Goal: Task Accomplishment & Management: Manage account settings

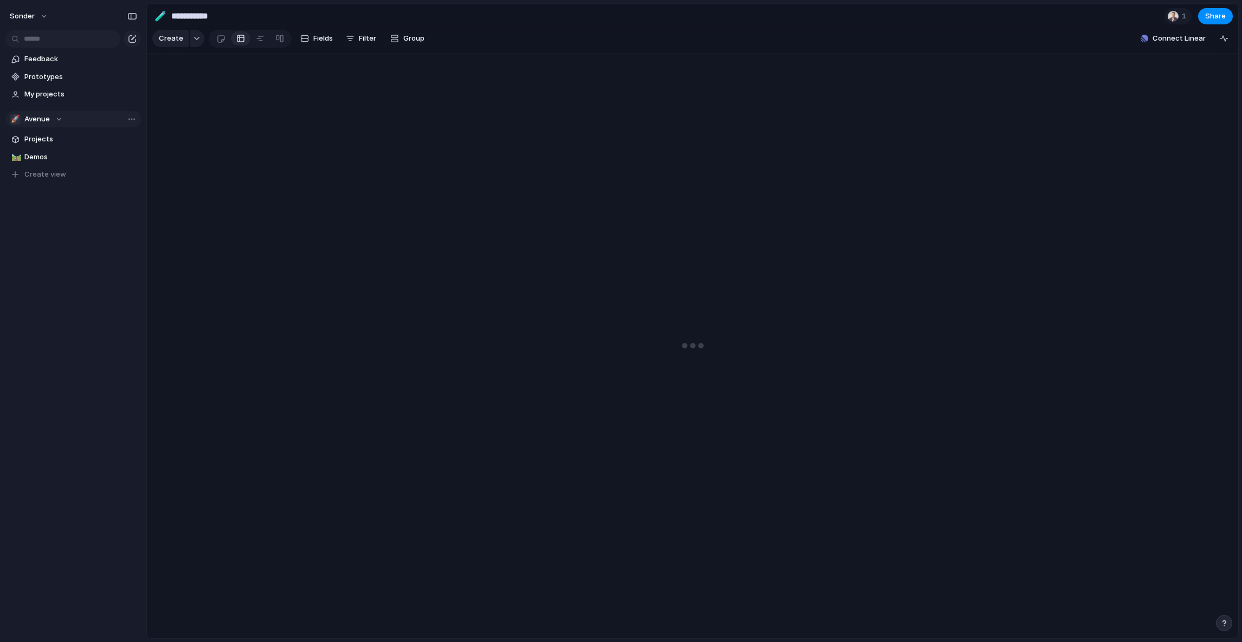
click at [54, 120] on div "🚀 Avenue" at bounding box center [36, 119] width 53 height 11
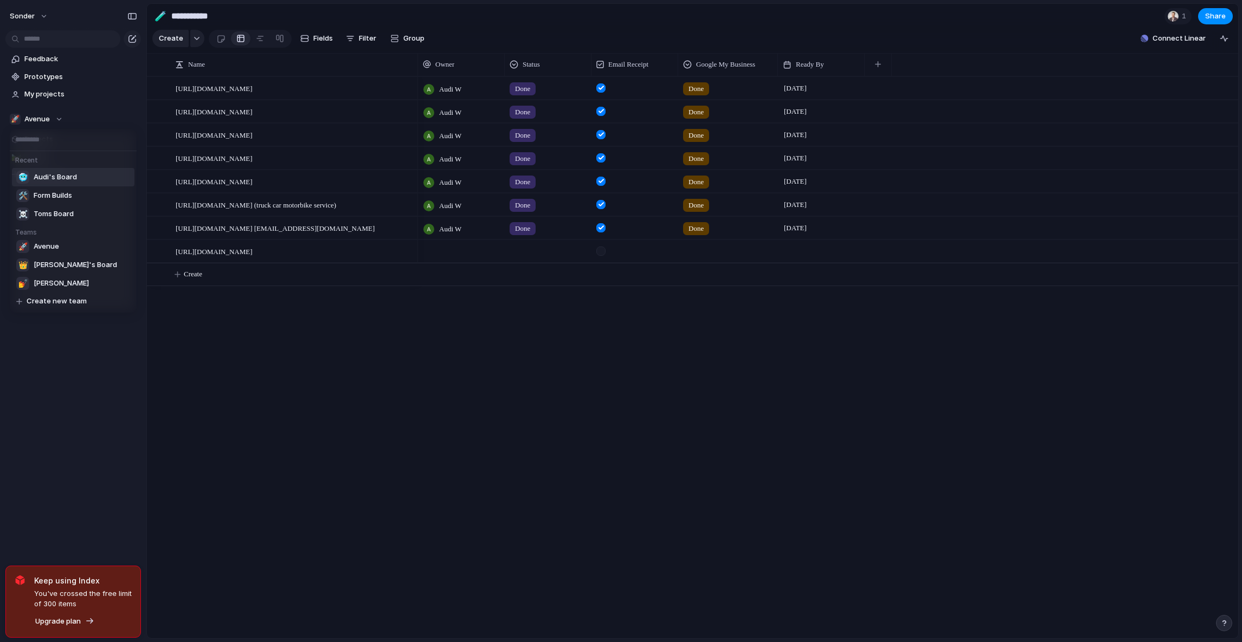
click at [57, 180] on span "Audi's Board" at bounding box center [55, 177] width 43 height 11
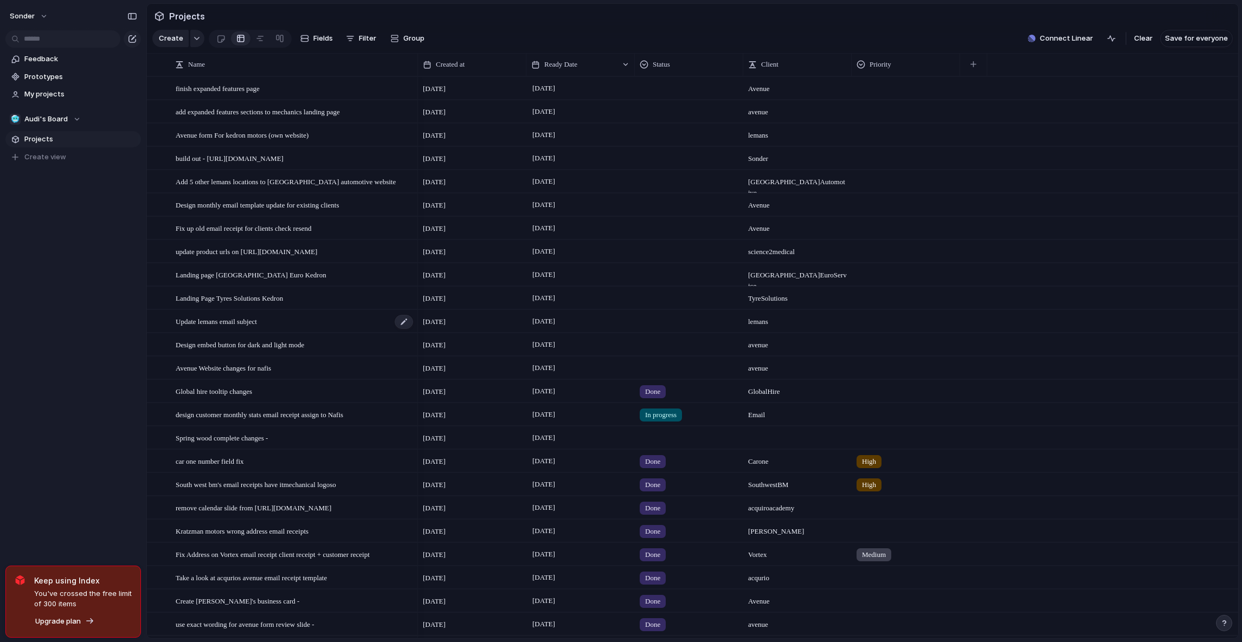
click at [242, 327] on span "Update lemans email subject" at bounding box center [216, 321] width 81 height 12
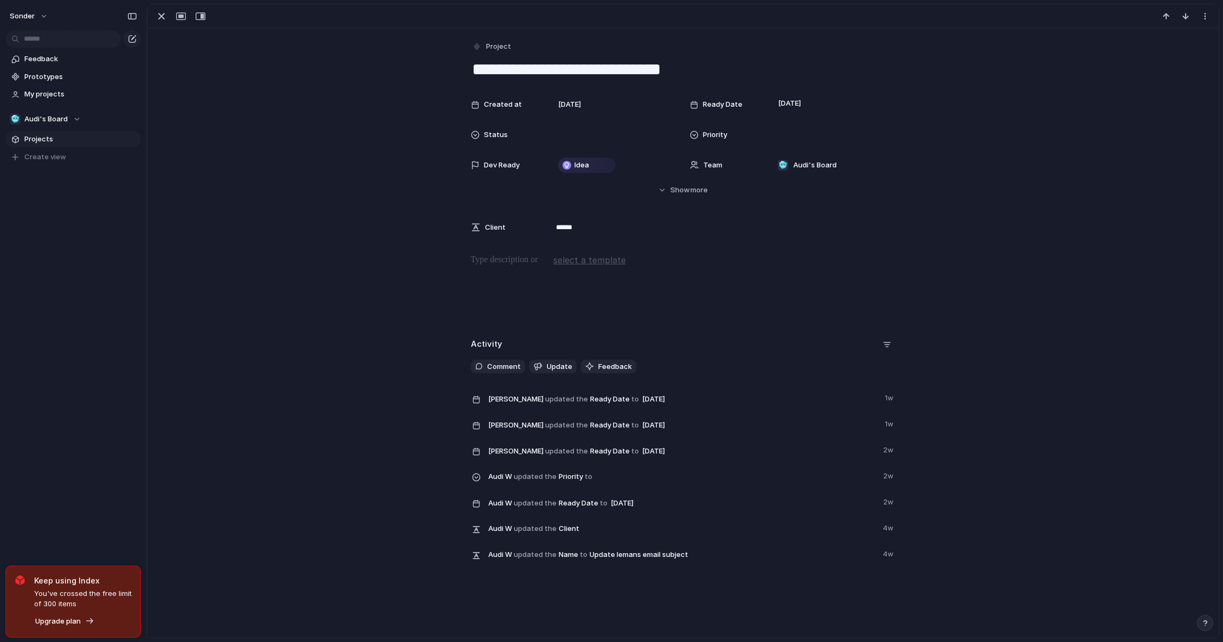
click at [74, 142] on span "Projects" at bounding box center [80, 139] width 113 height 11
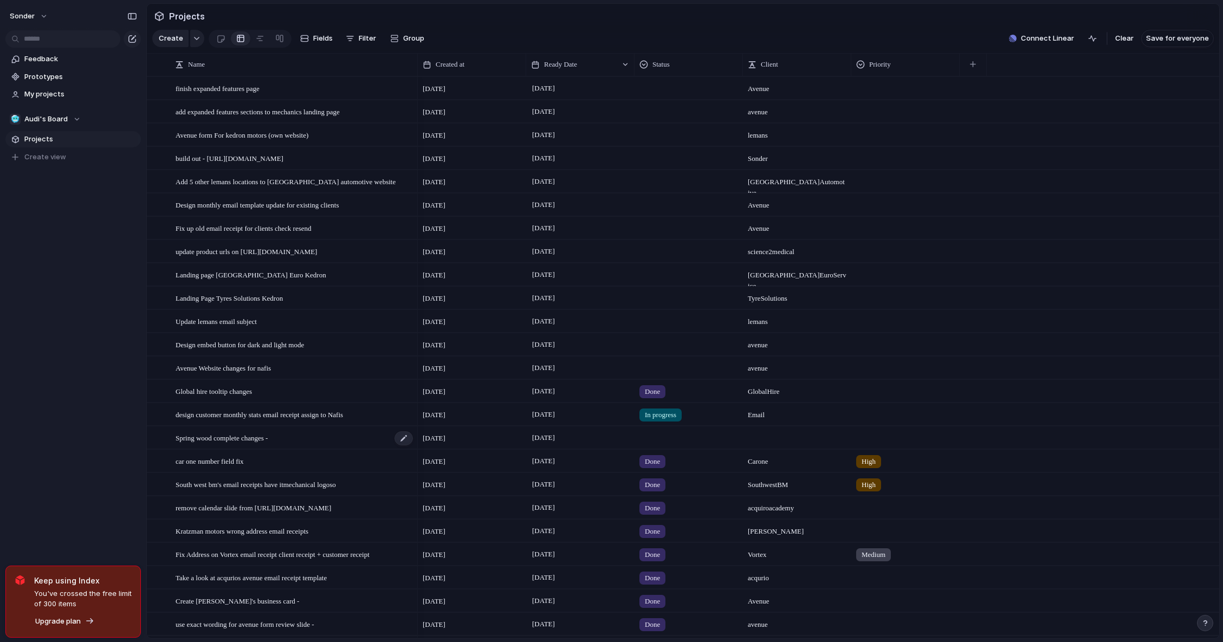
click at [264, 442] on span "Spring wood complete changes -" at bounding box center [222, 437] width 92 height 12
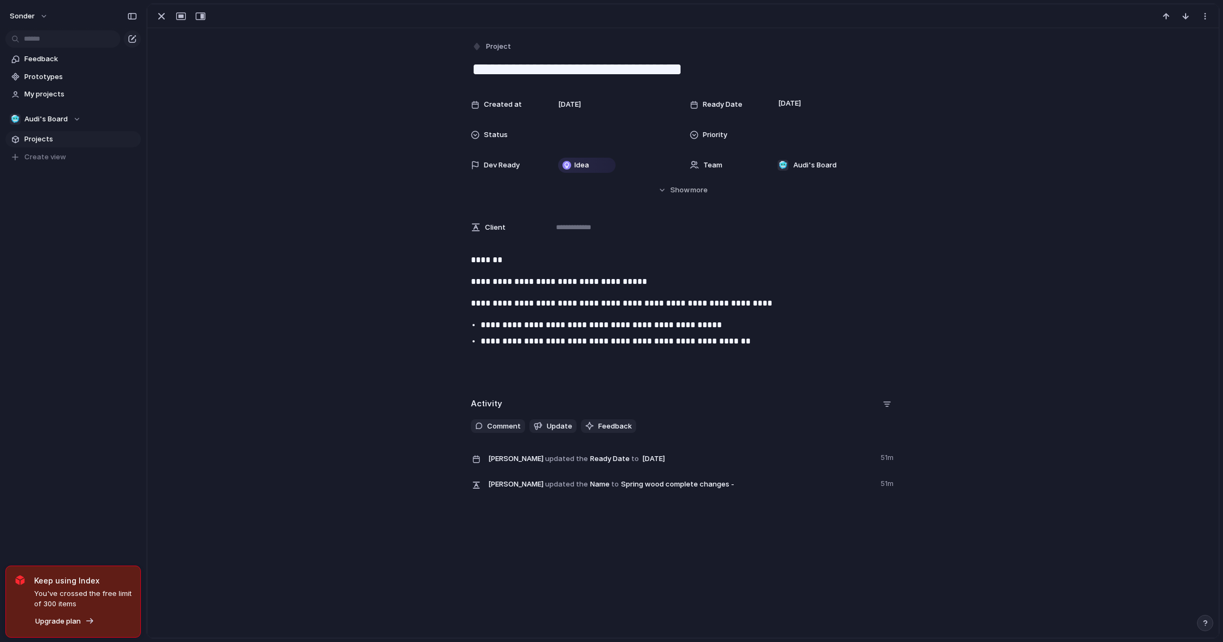
scroll to position [35, 0]
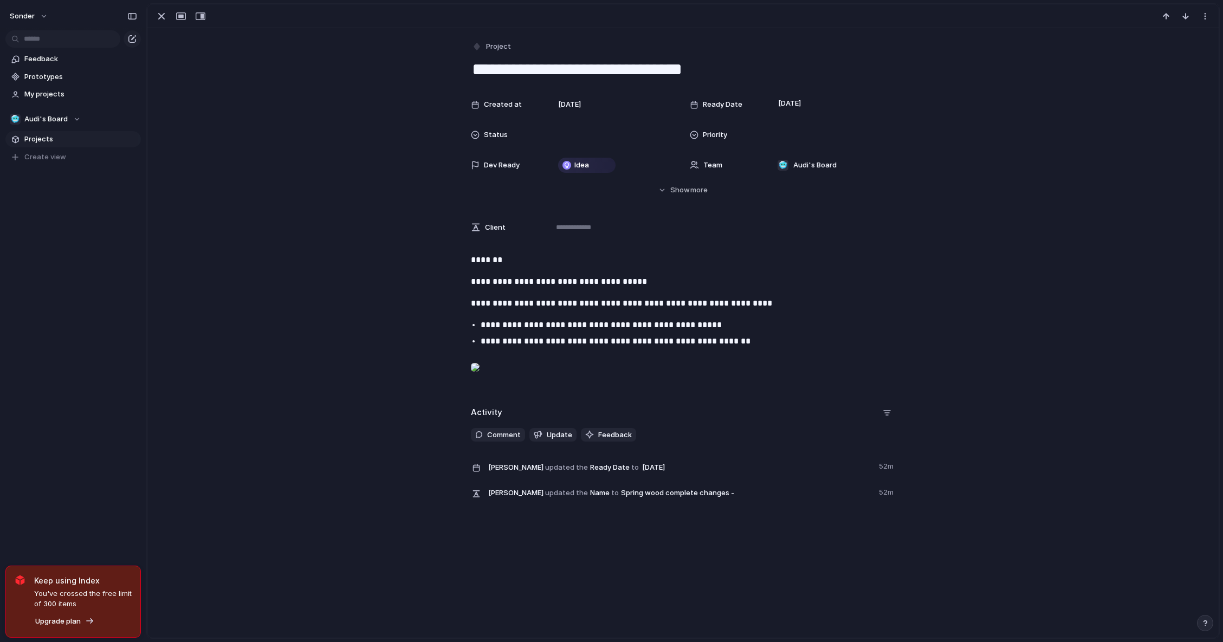
drag, startPoint x: 553, startPoint y: 294, endPoint x: 732, endPoint y: 297, distance: 179.4
click at [732, 319] on ul "**********" at bounding box center [683, 333] width 444 height 29
click at [725, 319] on p "**********" at bounding box center [693, 325] width 425 height 13
click at [676, 319] on p "**********" at bounding box center [693, 325] width 425 height 13
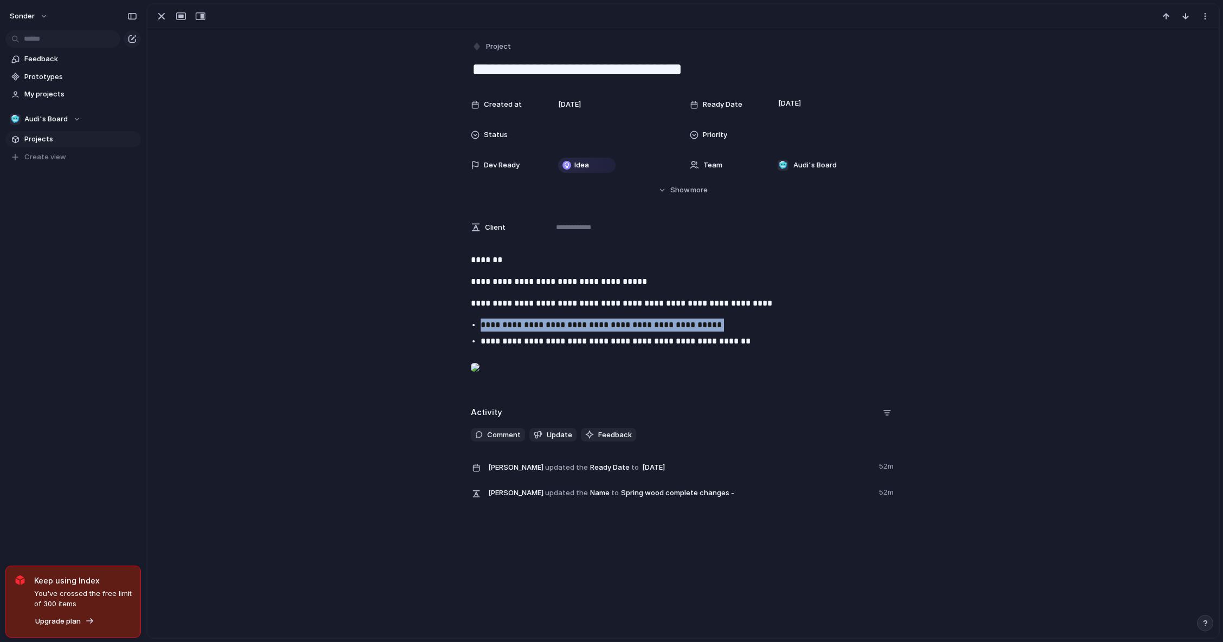
click at [676, 319] on p "**********" at bounding box center [693, 325] width 425 height 13
click at [891, 357] on p at bounding box center [683, 370] width 425 height 26
click at [827, 335] on p "**********" at bounding box center [693, 341] width 425 height 13
click at [593, 124] on div at bounding box center [613, 135] width 128 height 22
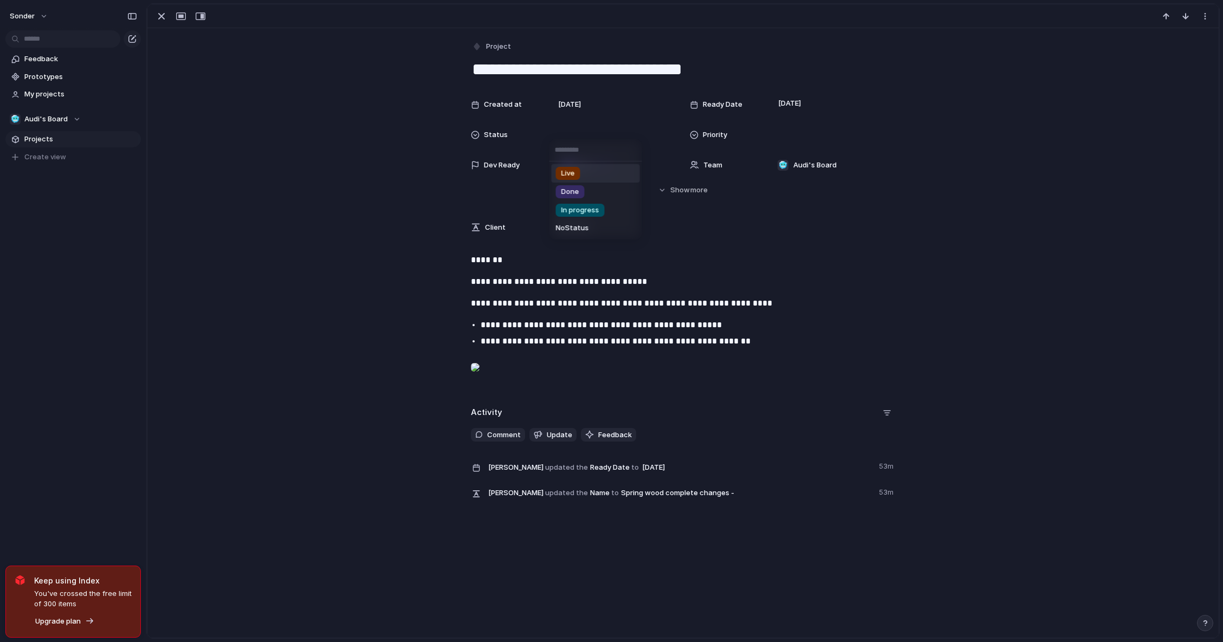
click at [785, 289] on div "Live Done In progress No Status" at bounding box center [611, 321] width 1223 height 642
click at [711, 296] on div "**********" at bounding box center [683, 323] width 1046 height 138
click at [162, 21] on div "button" at bounding box center [161, 16] width 13 height 13
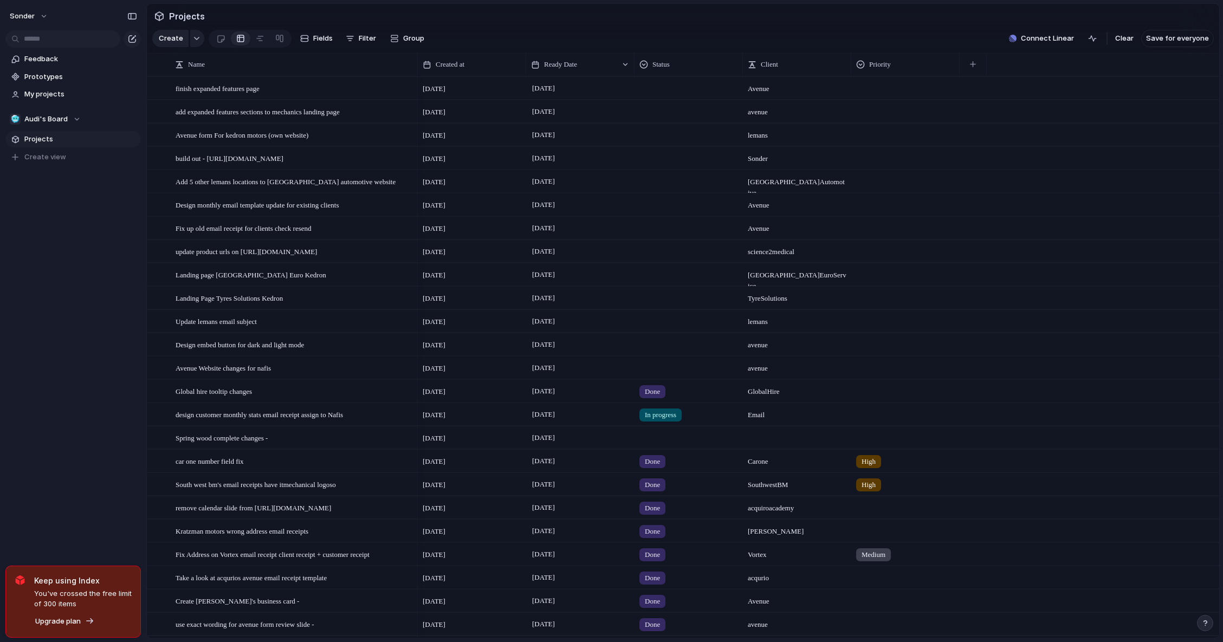
click at [666, 444] on div at bounding box center [688, 436] width 107 height 18
drag, startPoint x: 666, startPoint y: 529, endPoint x: 658, endPoint y: 510, distance: 20.4
click at [665, 529] on span "In progress" at bounding box center [666, 527] width 38 height 11
click at [682, 445] on div "In progress" at bounding box center [661, 438] width 42 height 13
click at [653, 508] on span "Done" at bounding box center [656, 509] width 18 height 11
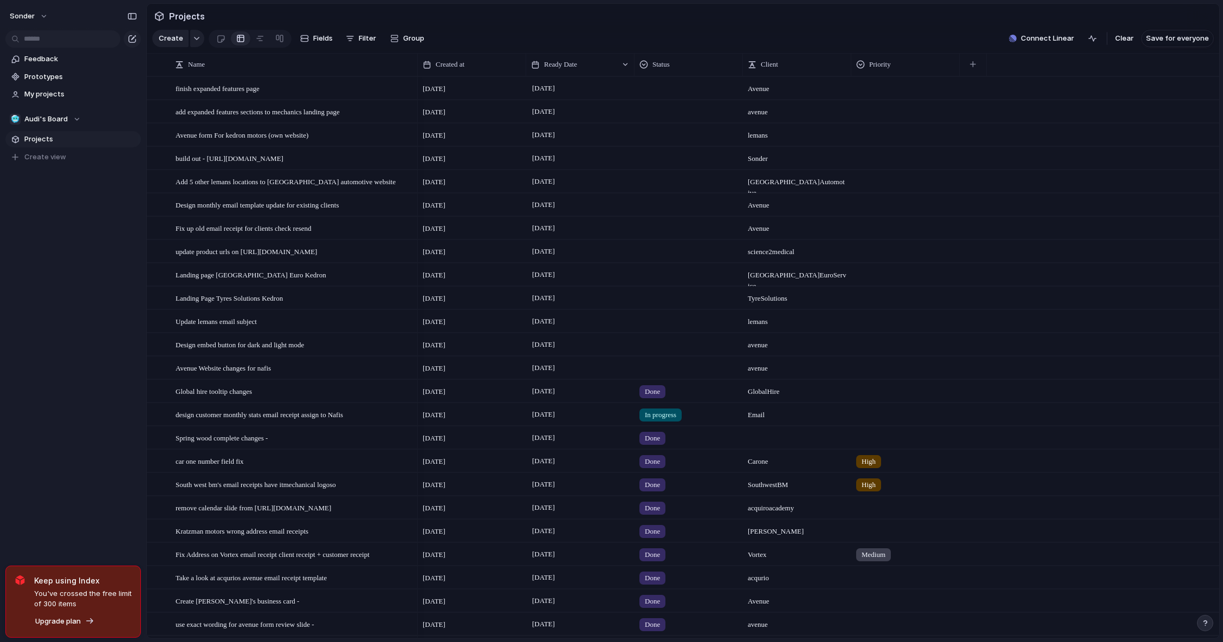
click at [675, 421] on span "In progress" at bounding box center [660, 415] width 31 height 11
click at [657, 493] on li "Done" at bounding box center [681, 486] width 88 height 18
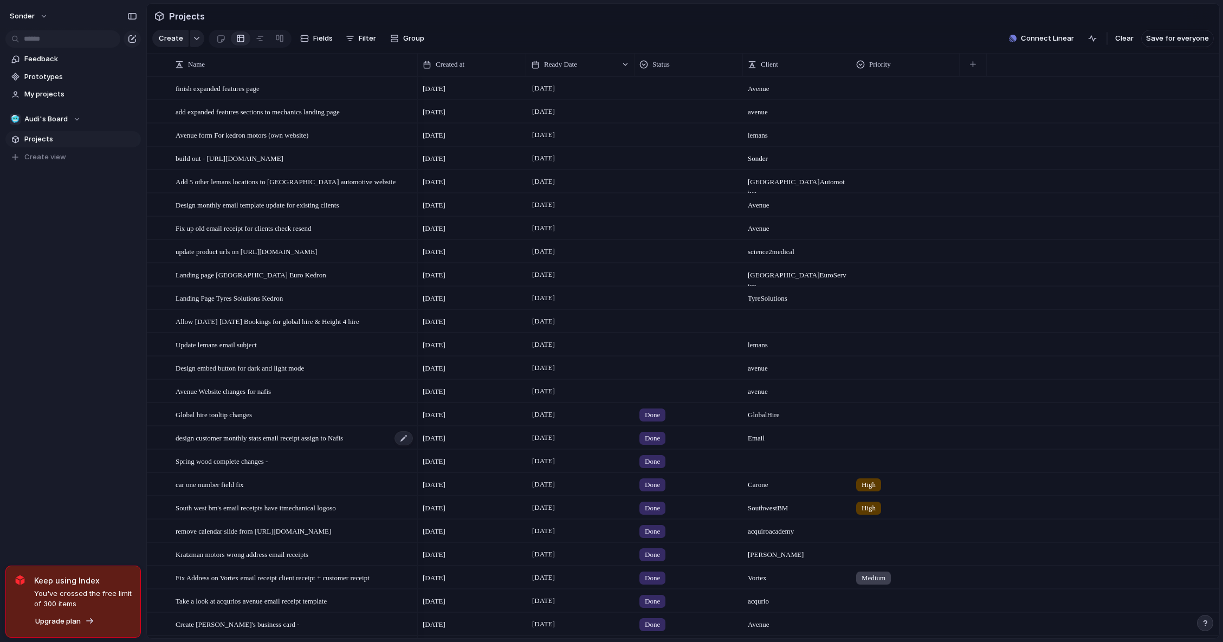
click at [266, 444] on span "design customer monthly stats email receipt assign to Nafis" at bounding box center [259, 437] width 167 height 12
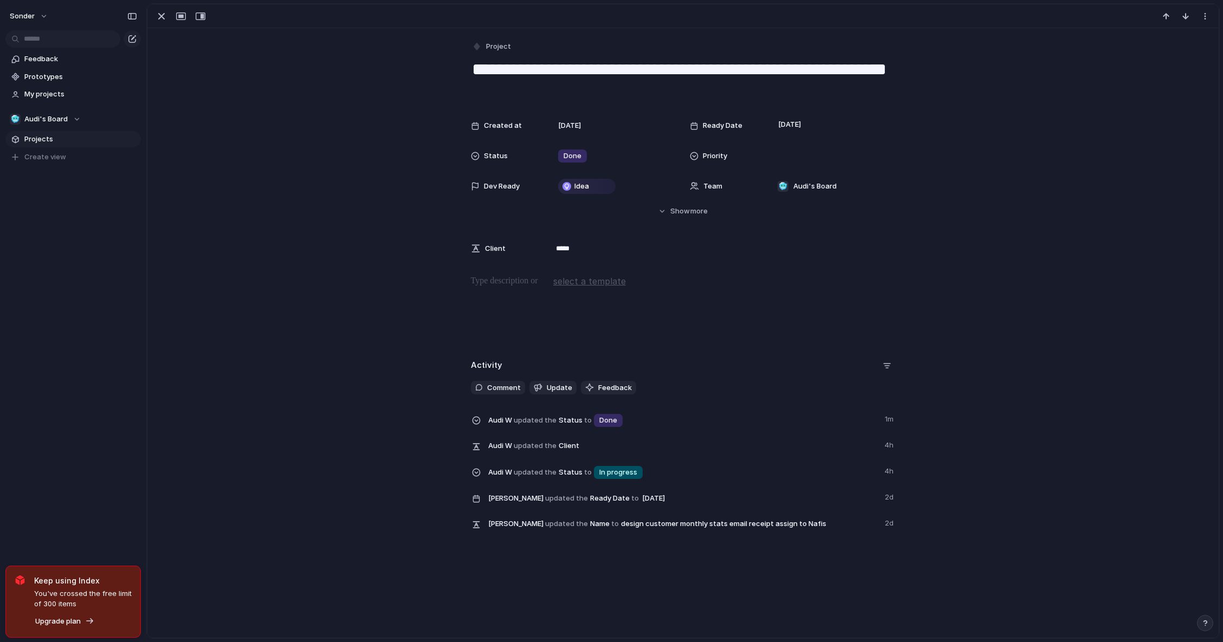
click at [468, 333] on div at bounding box center [683, 309] width 1046 height 69
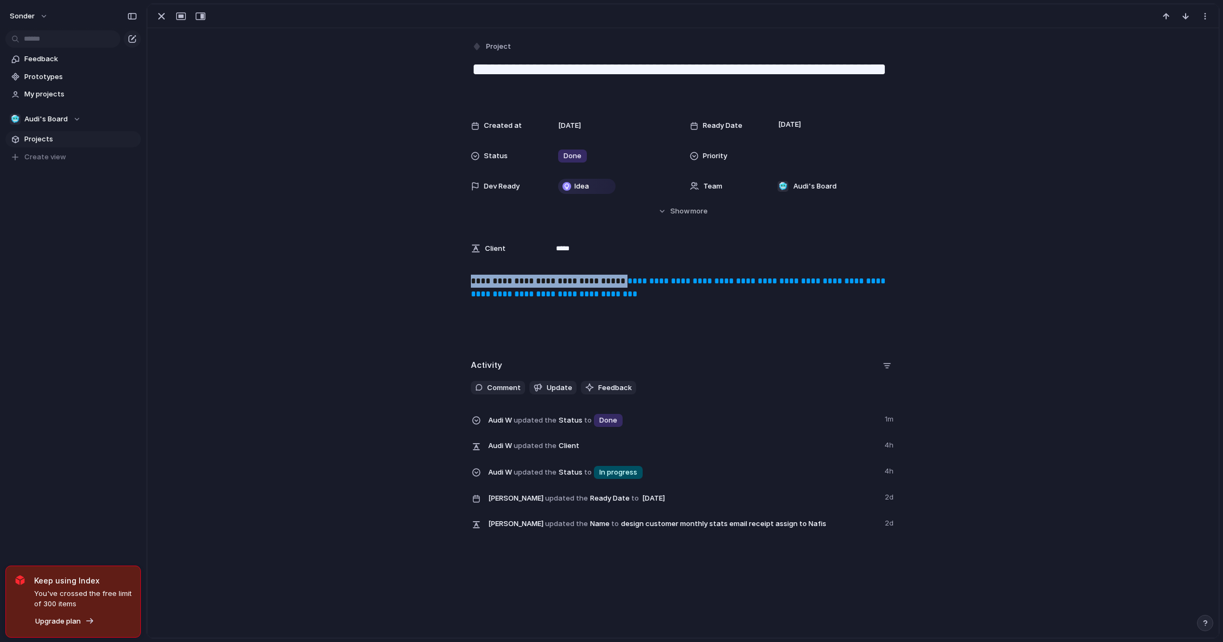
drag, startPoint x: 635, startPoint y: 280, endPoint x: 412, endPoint y: 280, distance: 222.8
click at [412, 279] on div "**********" at bounding box center [683, 309] width 1046 height 69
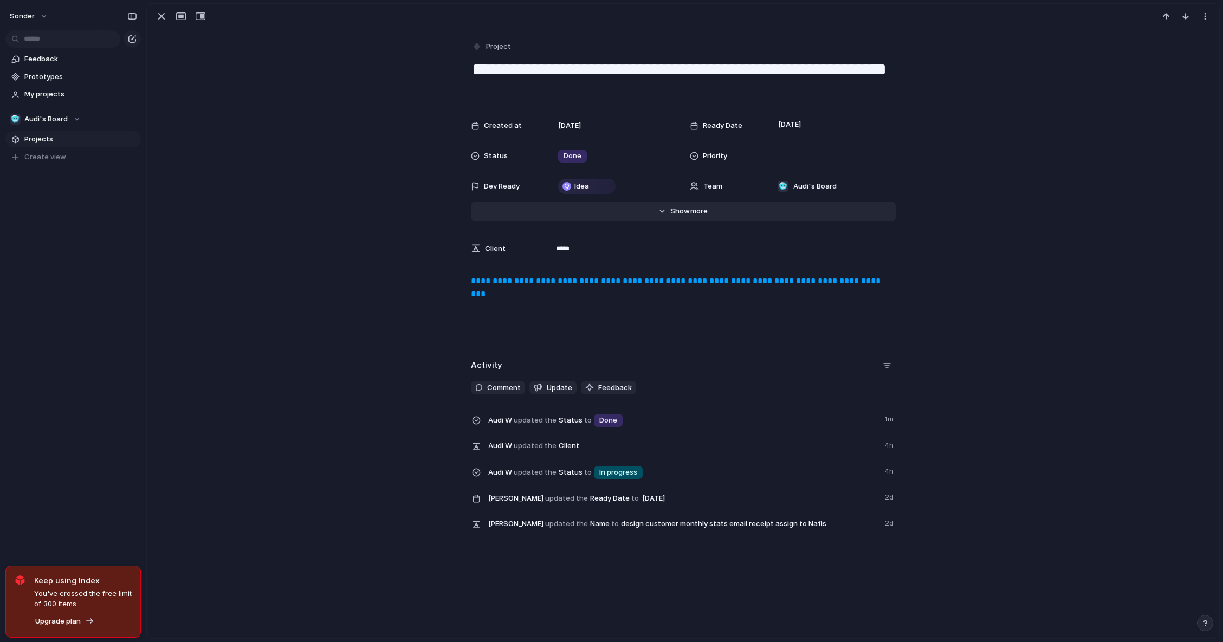
click at [683, 214] on span "Show" at bounding box center [680, 211] width 20 height 11
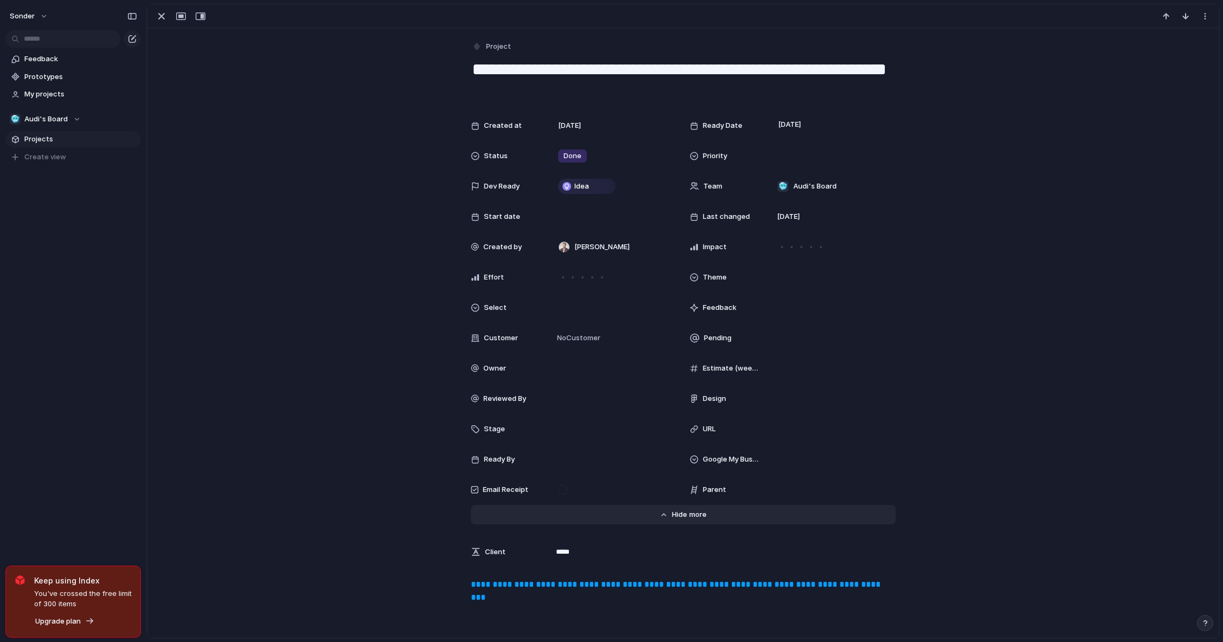
click at [672, 515] on span "Show" at bounding box center [682, 514] width 20 height 11
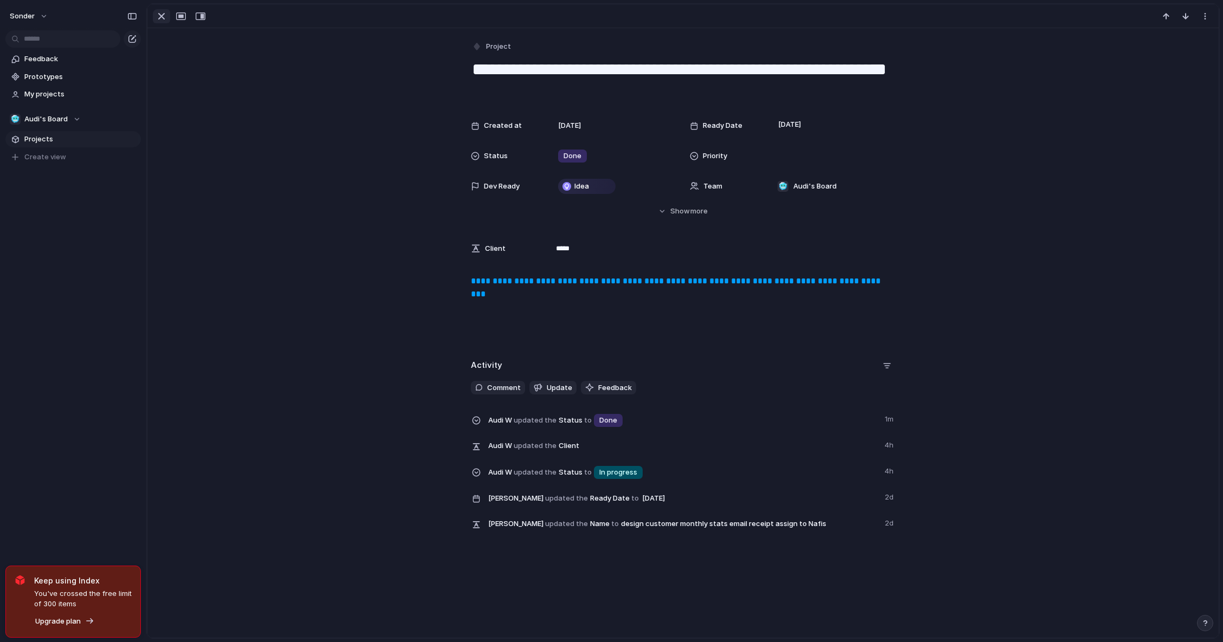
click at [164, 16] on div "button" at bounding box center [161, 16] width 13 height 13
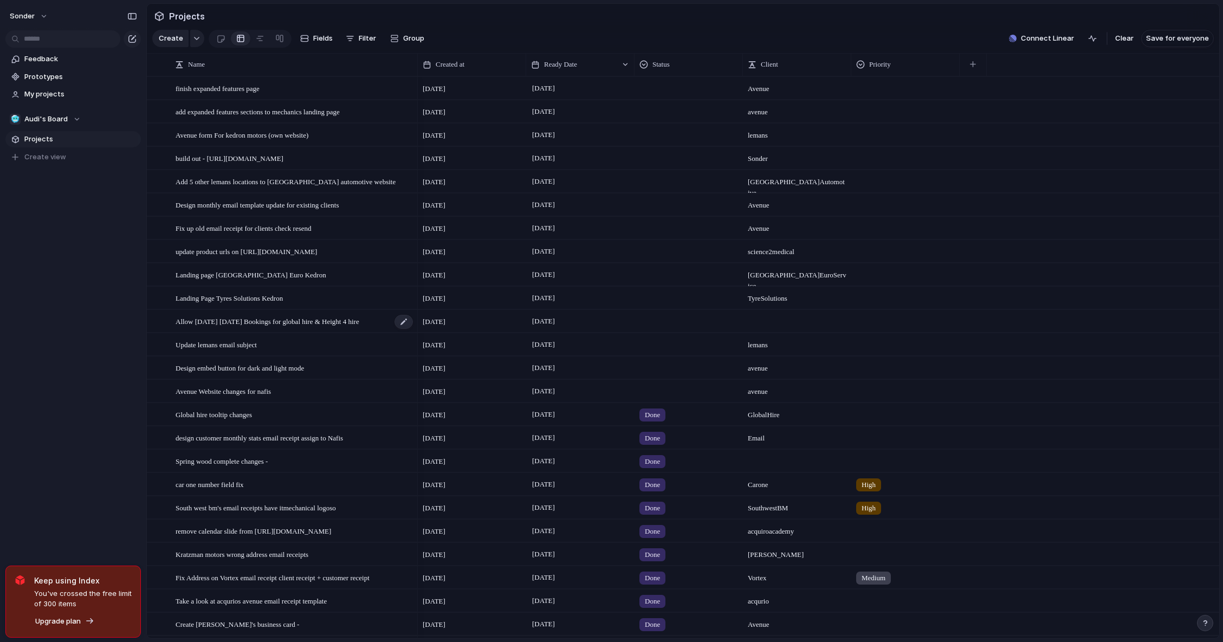
click at [312, 327] on span "Allow [DATE] [DATE] Bookings for global hire & Height 4 hire" at bounding box center [268, 321] width 184 height 12
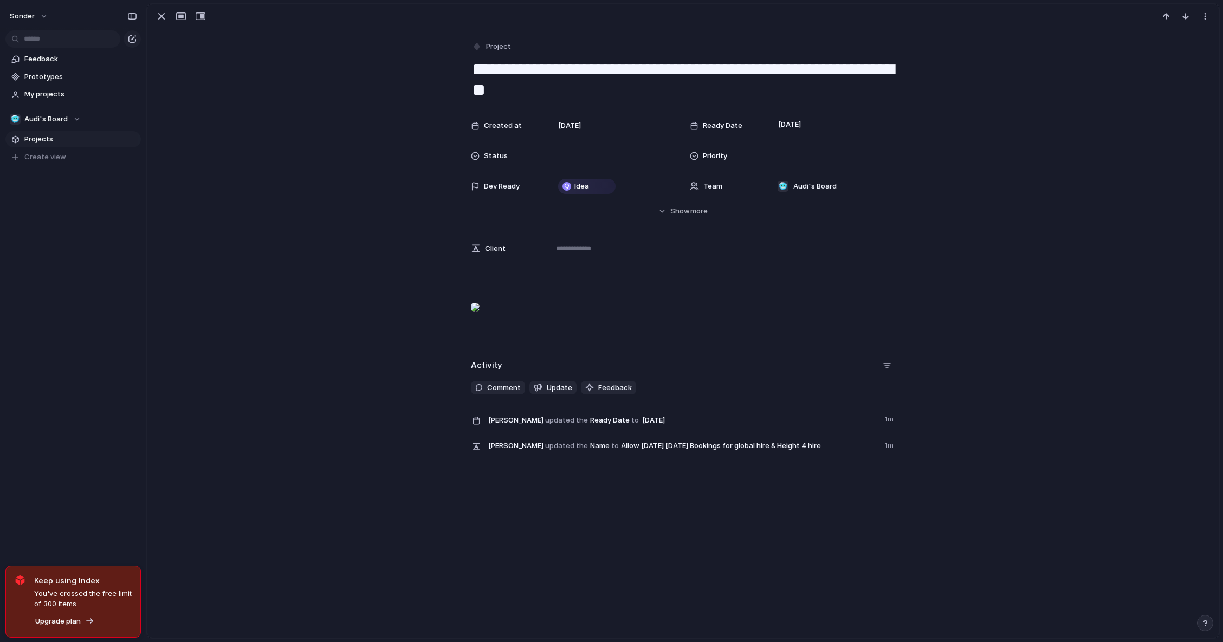
click at [480, 318] on div at bounding box center [475, 307] width 9 height 22
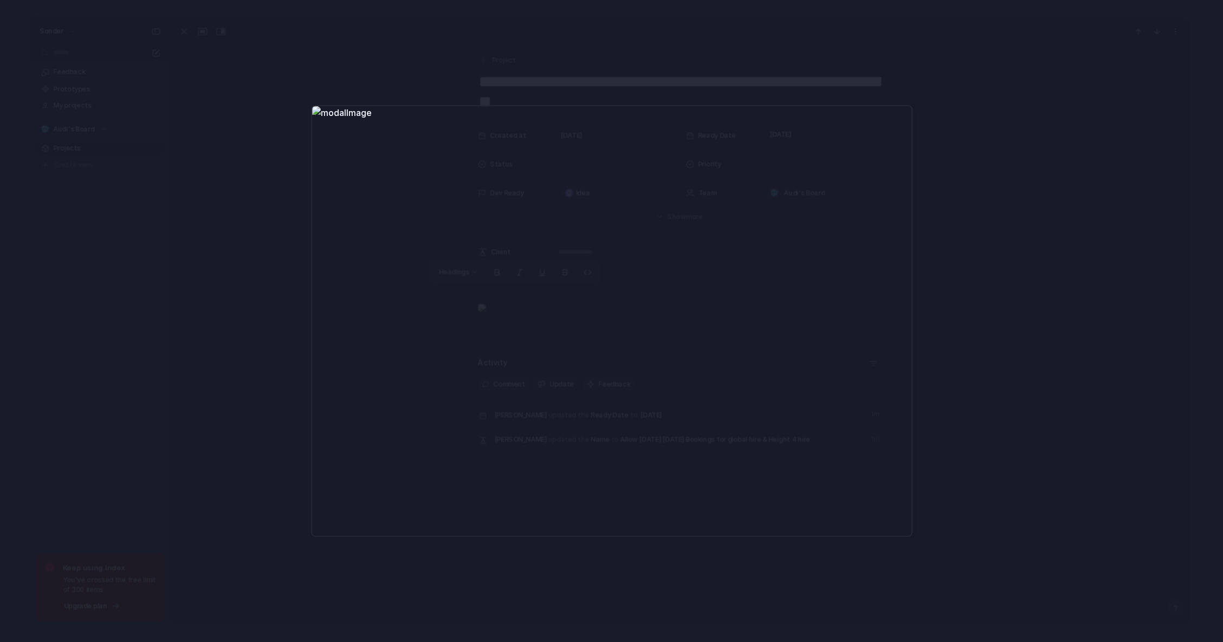
click at [1002, 137] on div at bounding box center [611, 321] width 1223 height 642
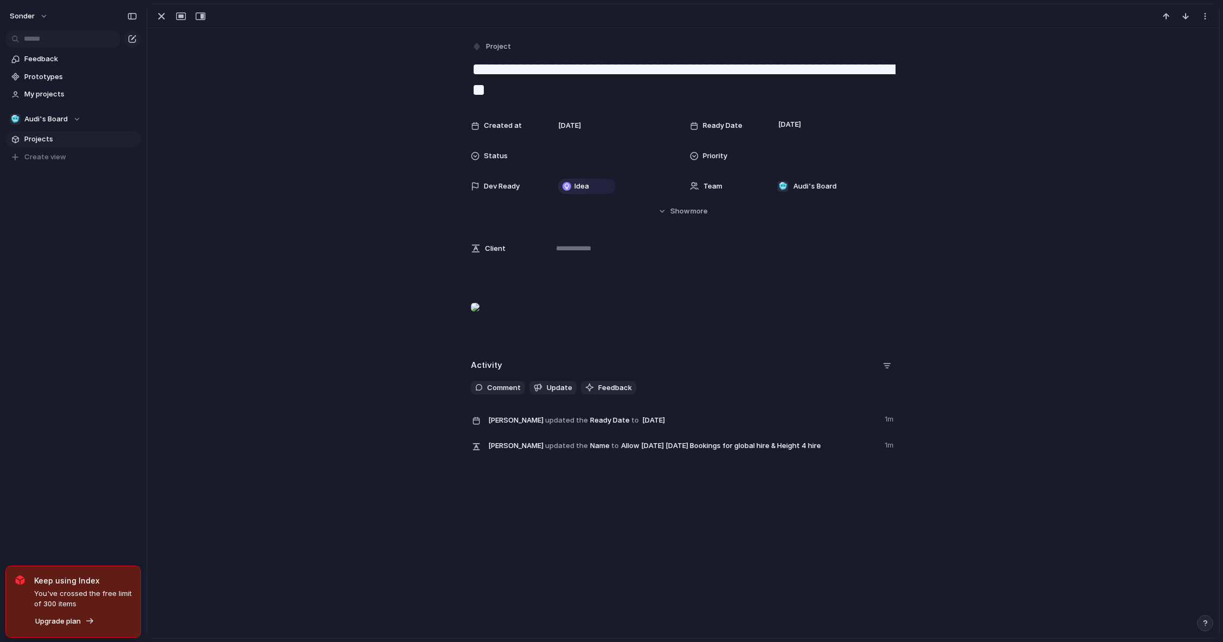
click at [885, 425] on span "1m" at bounding box center [890, 418] width 11 height 13
drag, startPoint x: 882, startPoint y: 488, endPoint x: 898, endPoint y: 491, distance: 16.0
click at [898, 464] on div "Activity Comment Update Feedback [PERSON_NAME] updated the Ready Date to [DATE]…" at bounding box center [683, 410] width 1046 height 107
click at [1099, 153] on div "Created at [DATE] Ready Date [DATE] Status Priority Dev Ready Idea Team 🥶 Audi'…" at bounding box center [683, 166] width 1046 height 102
click at [480, 318] on div at bounding box center [475, 307] width 9 height 22
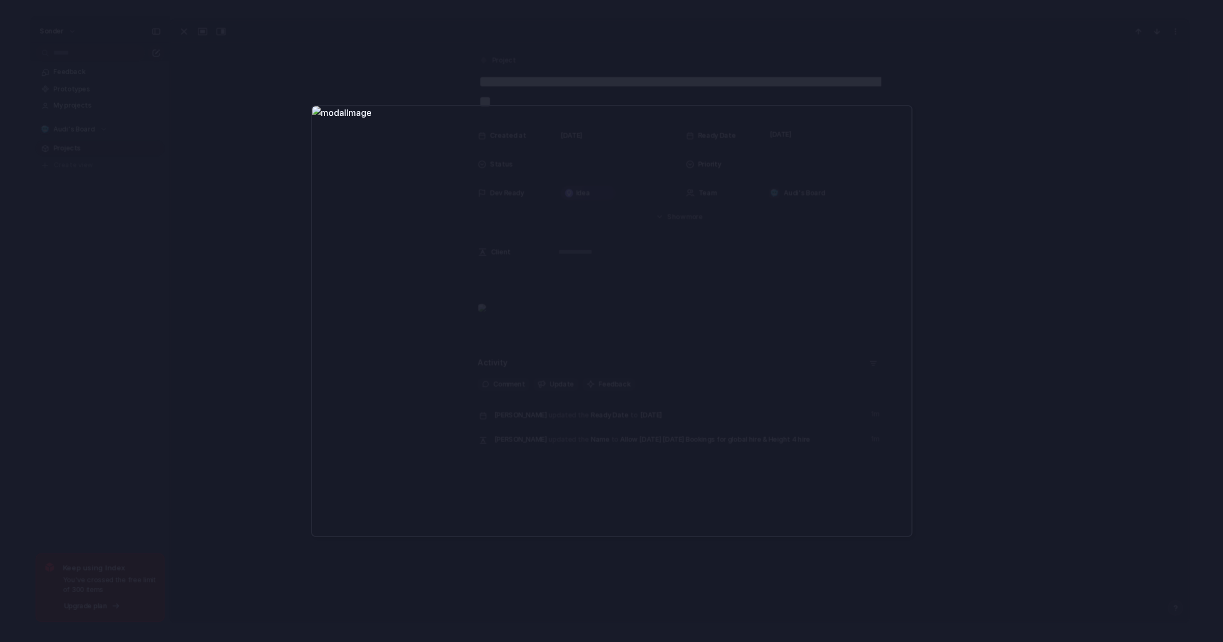
click at [960, 303] on div at bounding box center [611, 321] width 1223 height 642
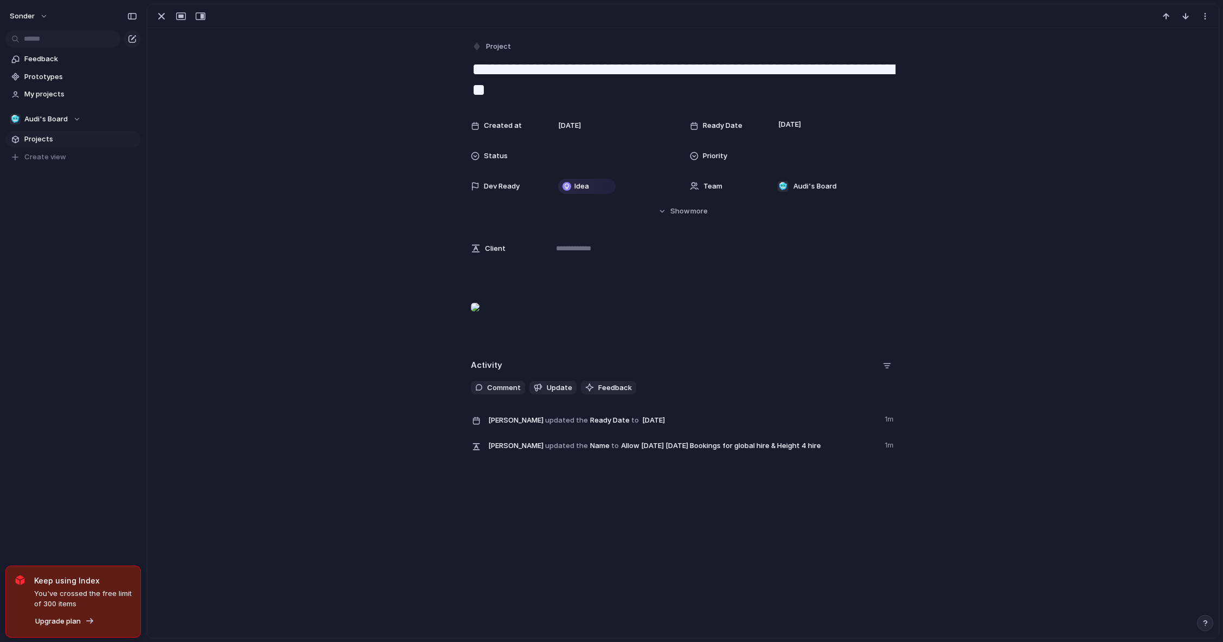
click at [158, 17] on div "button" at bounding box center [161, 16] width 13 height 13
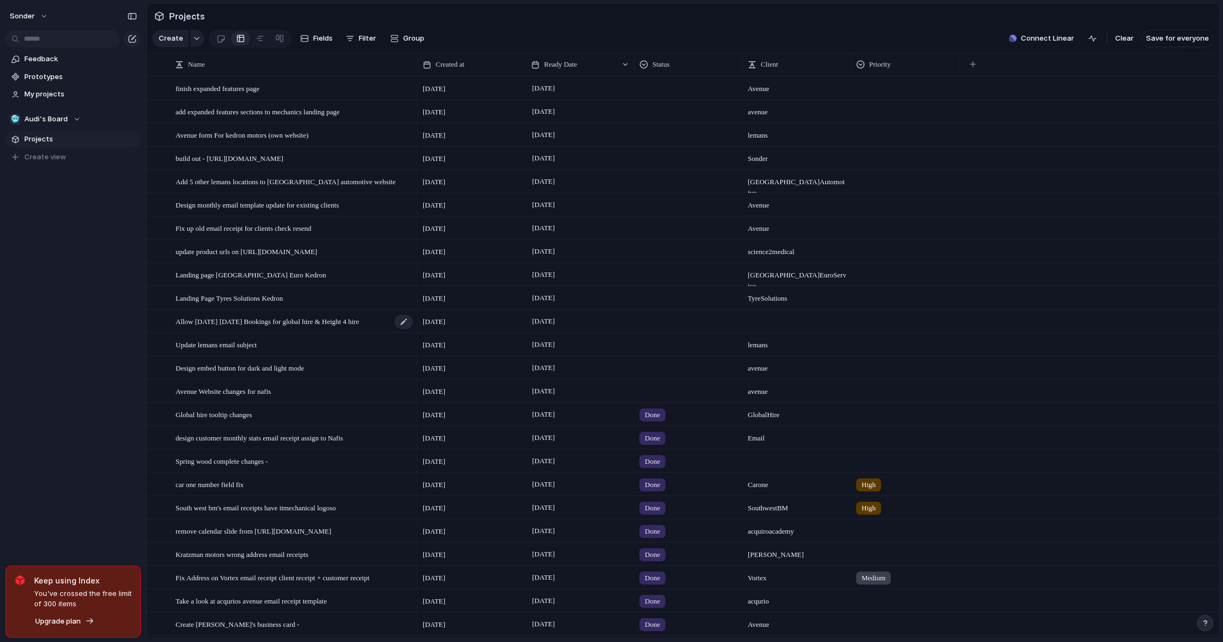
click at [345, 327] on span "Allow [DATE] [DATE] Bookings for global hire & Height 4 hire" at bounding box center [268, 321] width 184 height 12
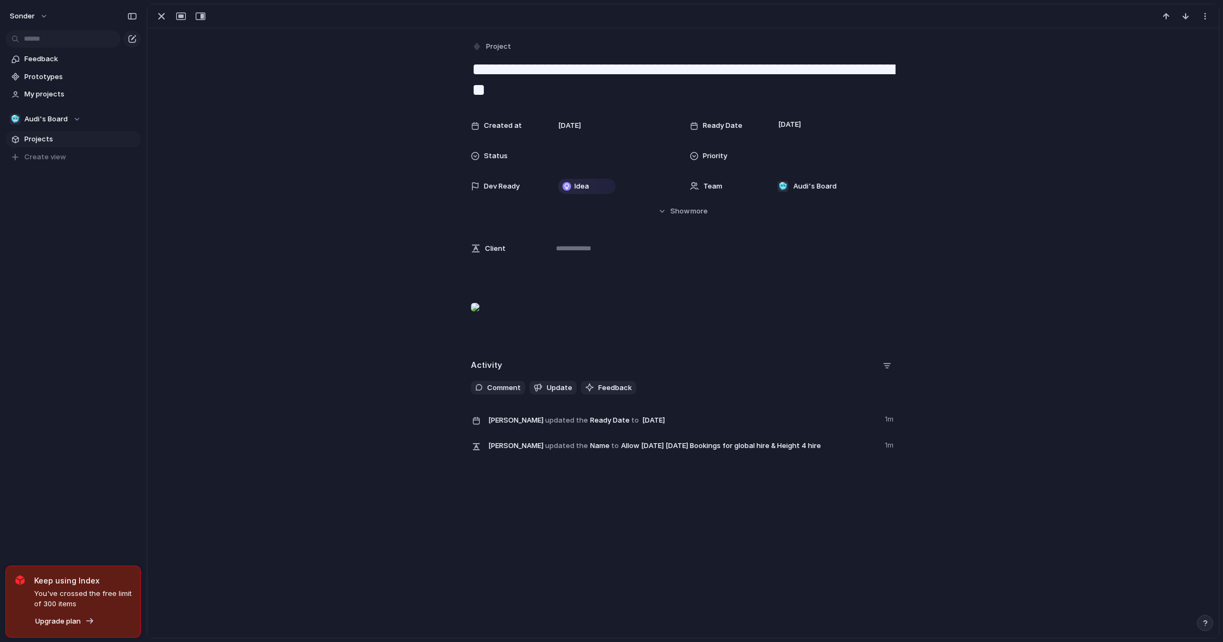
click at [480, 318] on div at bounding box center [475, 307] width 9 height 22
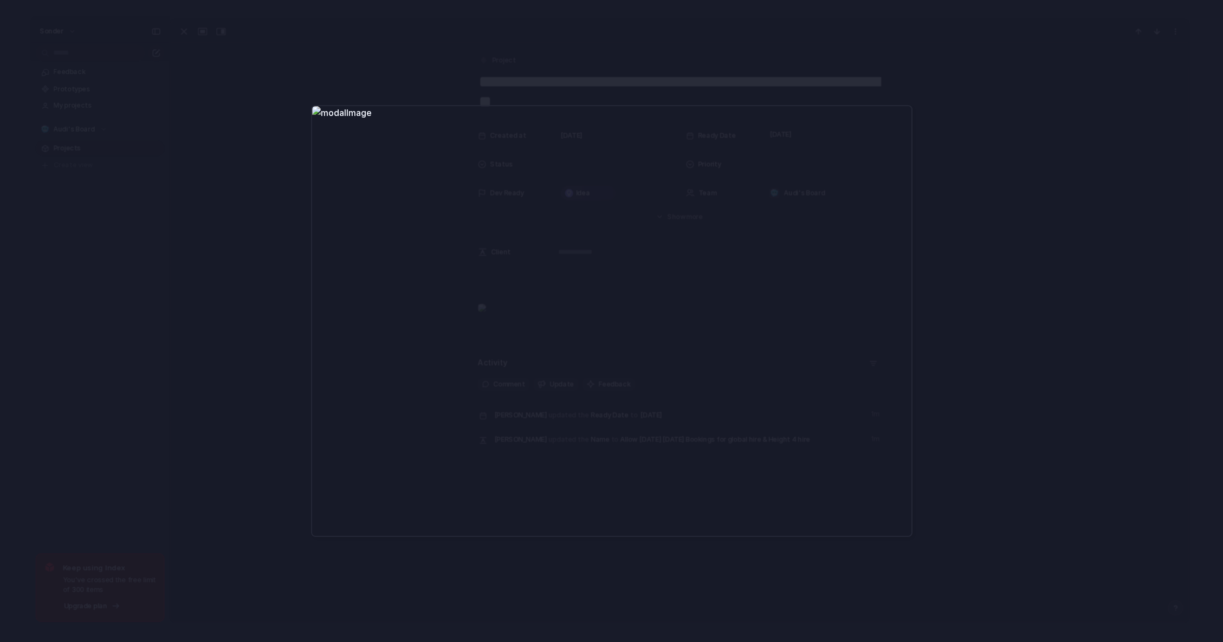
click at [1092, 321] on div at bounding box center [611, 321] width 1223 height 642
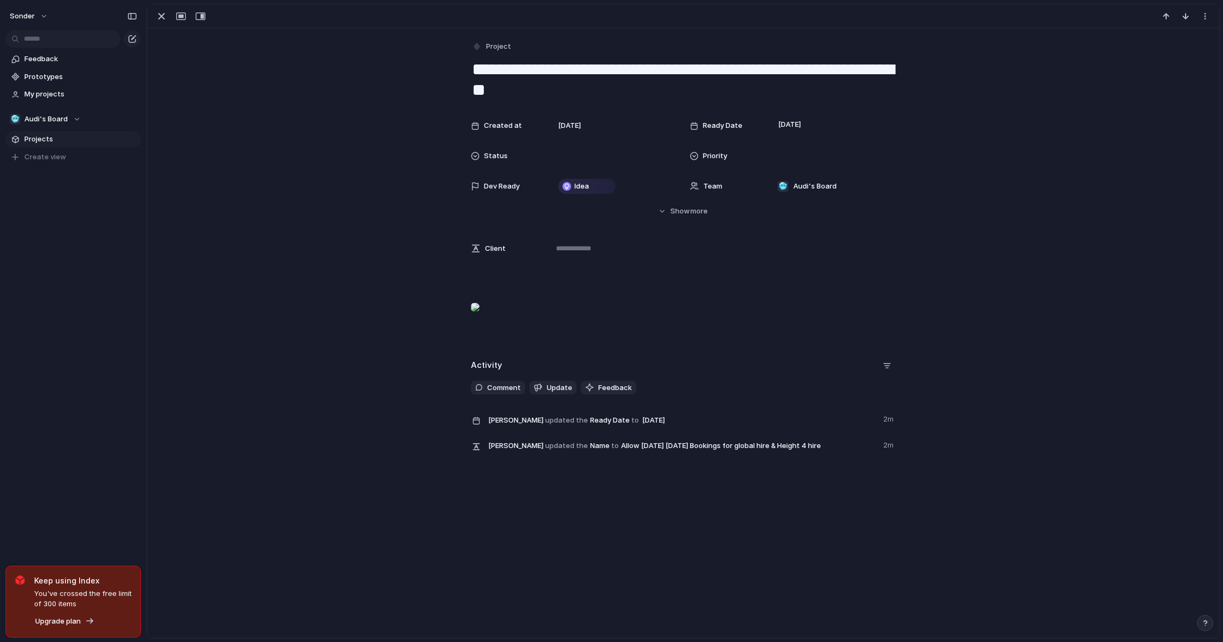
click at [327, 128] on div "Created at [DATE] Ready Date [DATE] Status Priority Dev Ready Idea Team 🥶 Audi'…" at bounding box center [683, 166] width 1046 height 102
click at [160, 16] on div "button" at bounding box center [161, 16] width 13 height 13
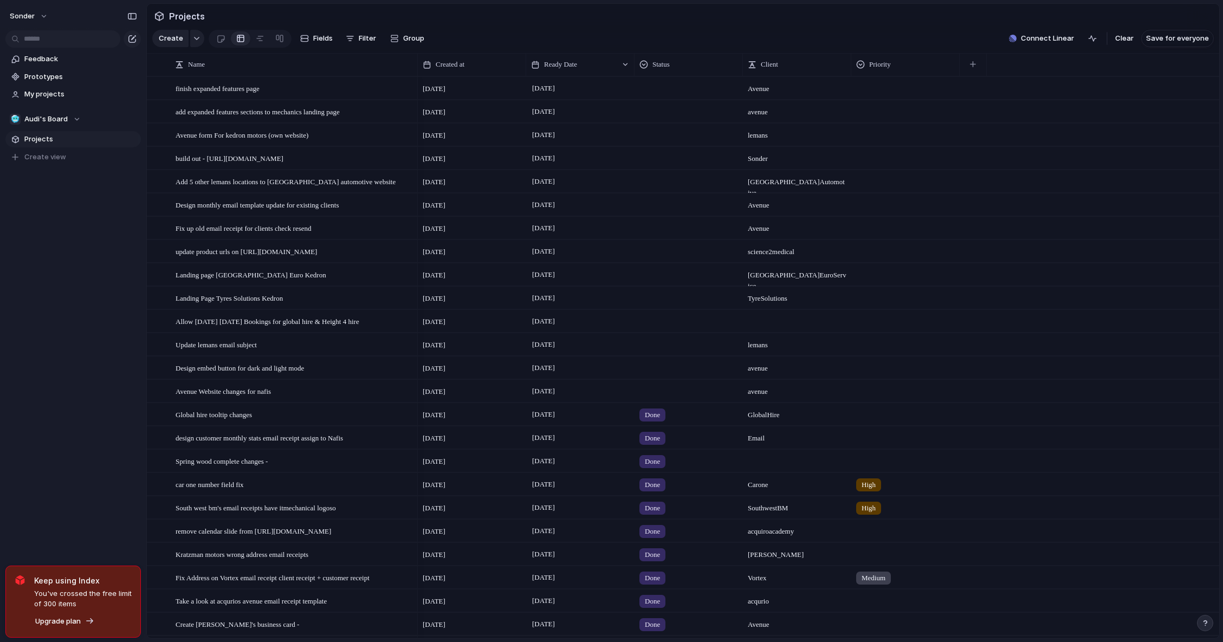
click at [649, 398] on div at bounding box center [688, 389] width 107 height 18
type input "****"
click at [685, 441] on span "Add 'hold'" at bounding box center [669, 443] width 35 height 11
click at [657, 397] on span "hold" at bounding box center [651, 391] width 12 height 11
drag, startPoint x: 676, startPoint y: 500, endPoint x: 669, endPoint y: 500, distance: 7.1
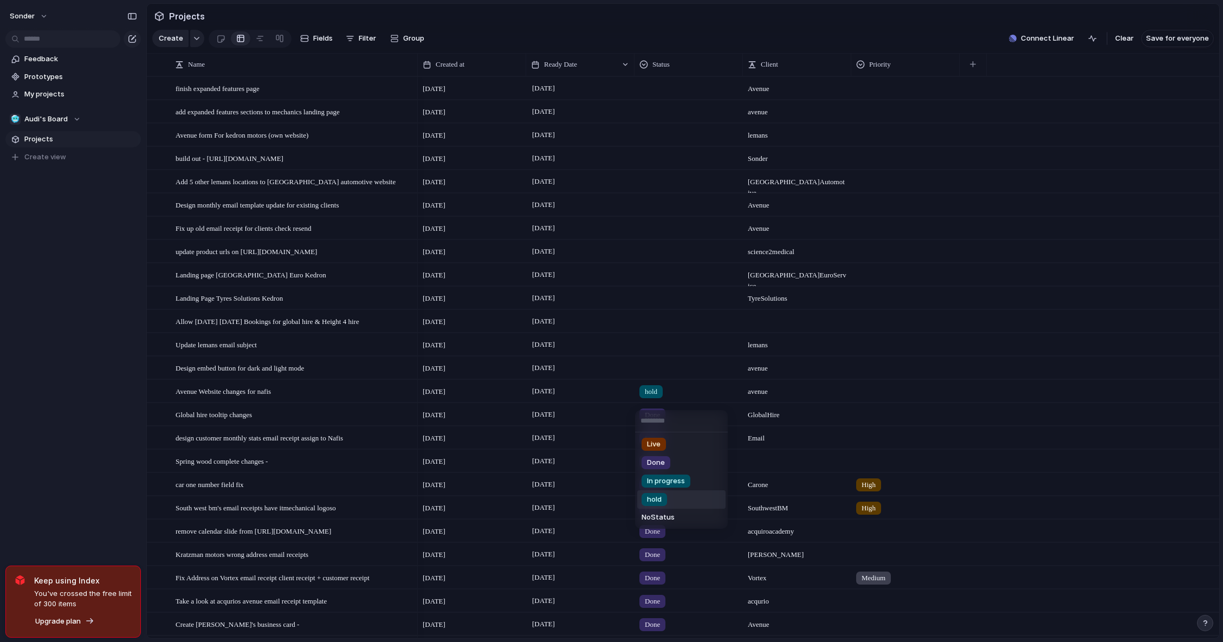
click at [676, 500] on li "hold" at bounding box center [681, 500] width 88 height 18
click at [661, 70] on span "Status" at bounding box center [661, 64] width 17 height 11
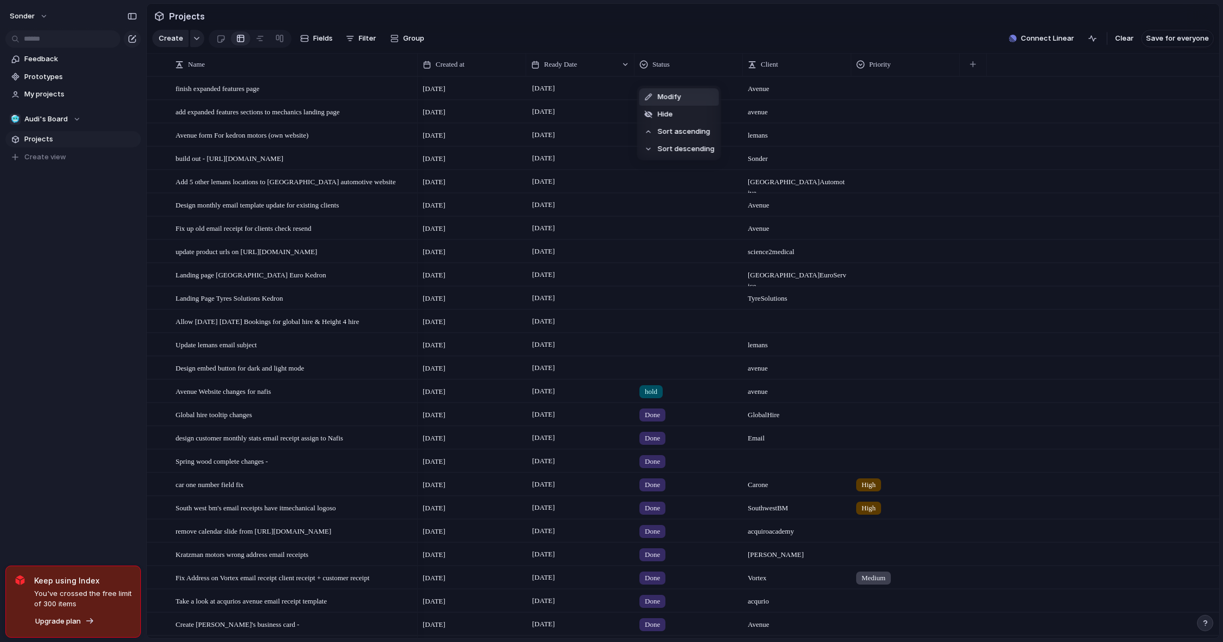
click at [680, 93] on span "Modify" at bounding box center [669, 97] width 23 height 11
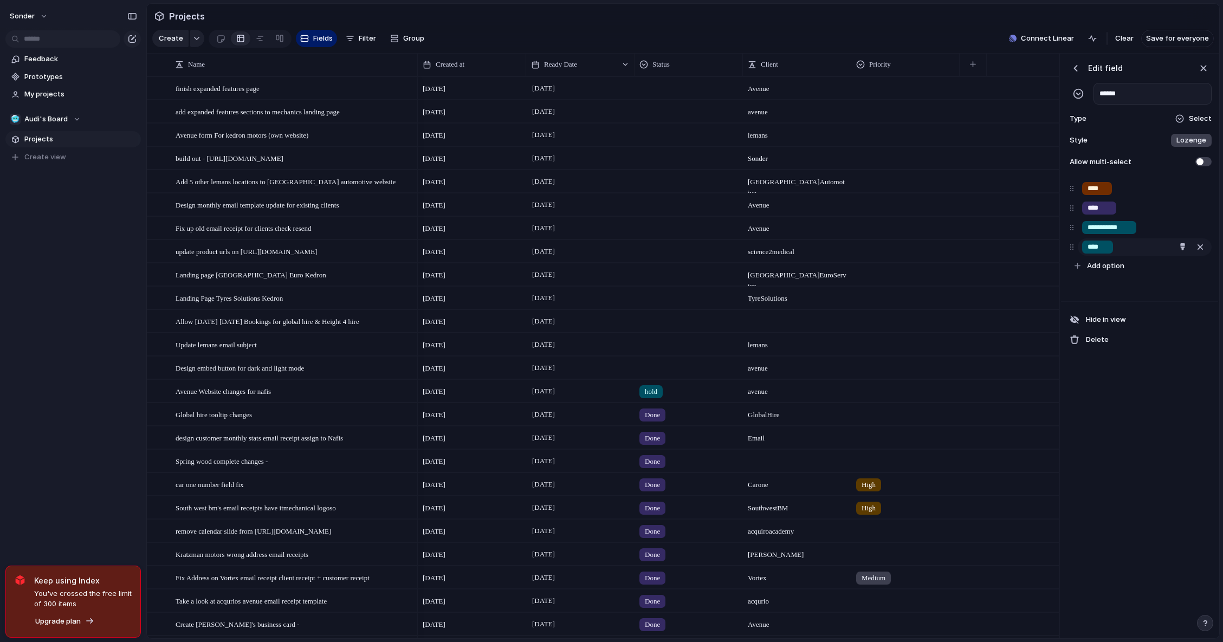
click at [1106, 253] on input "****" at bounding box center [1098, 247] width 20 height 11
click at [1183, 250] on div "button" at bounding box center [1182, 246] width 7 height 7
click at [1158, 301] on button "button" at bounding box center [1157, 300] width 14 height 14
click at [1179, 296] on button "button" at bounding box center [1177, 300] width 14 height 14
click at [1154, 323] on button "button" at bounding box center [1157, 319] width 14 height 14
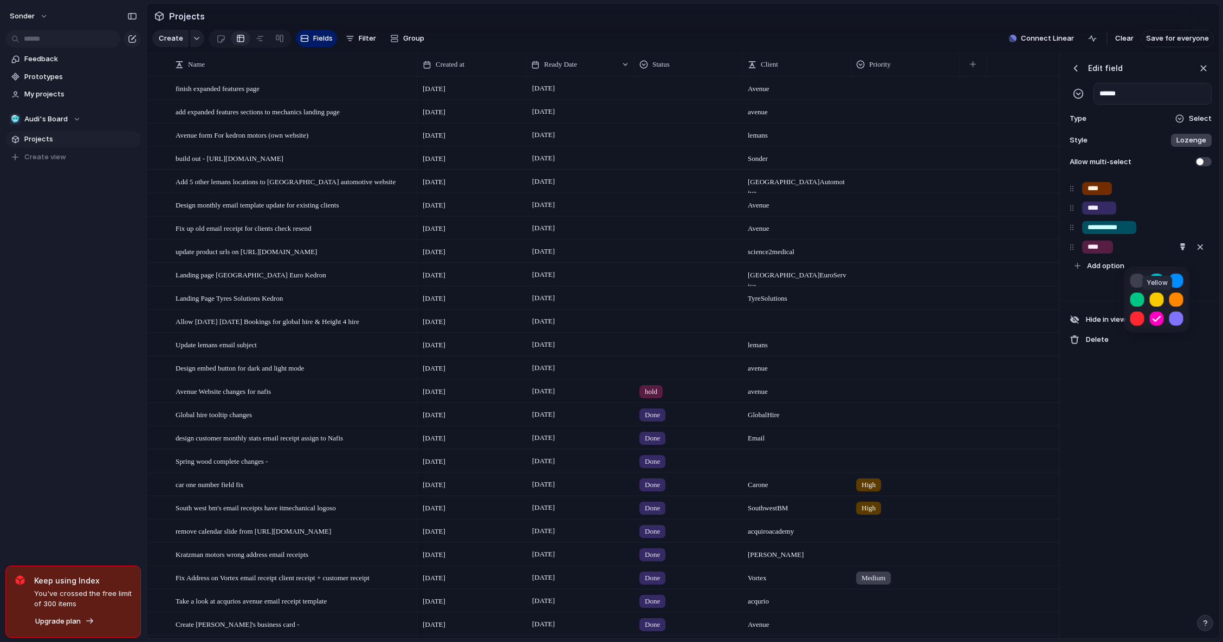
click at [1155, 303] on button "button" at bounding box center [1157, 300] width 14 height 14
click at [1140, 317] on button "button" at bounding box center [1138, 319] width 14 height 14
click at [1152, 305] on button "button" at bounding box center [1157, 300] width 14 height 14
click at [876, 242] on div at bounding box center [611, 321] width 1223 height 642
click at [1202, 74] on div "button" at bounding box center [1204, 68] width 12 height 12
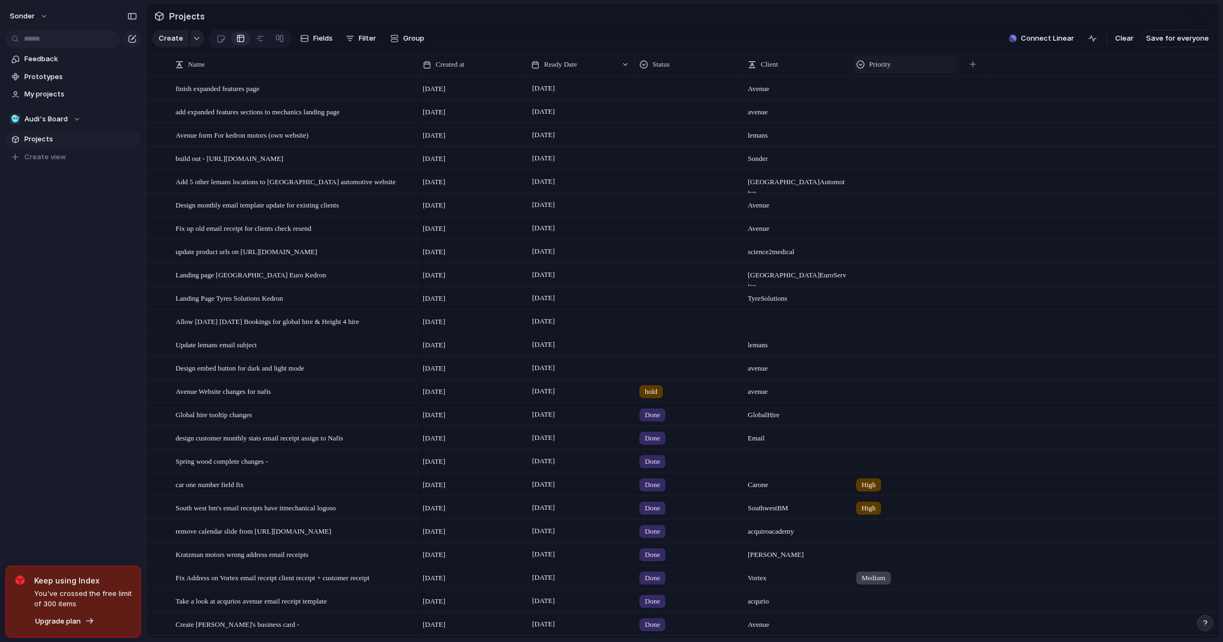
click at [883, 70] on span "Priority" at bounding box center [880, 64] width 22 height 11
click at [896, 94] on span "Modify" at bounding box center [886, 97] width 23 height 11
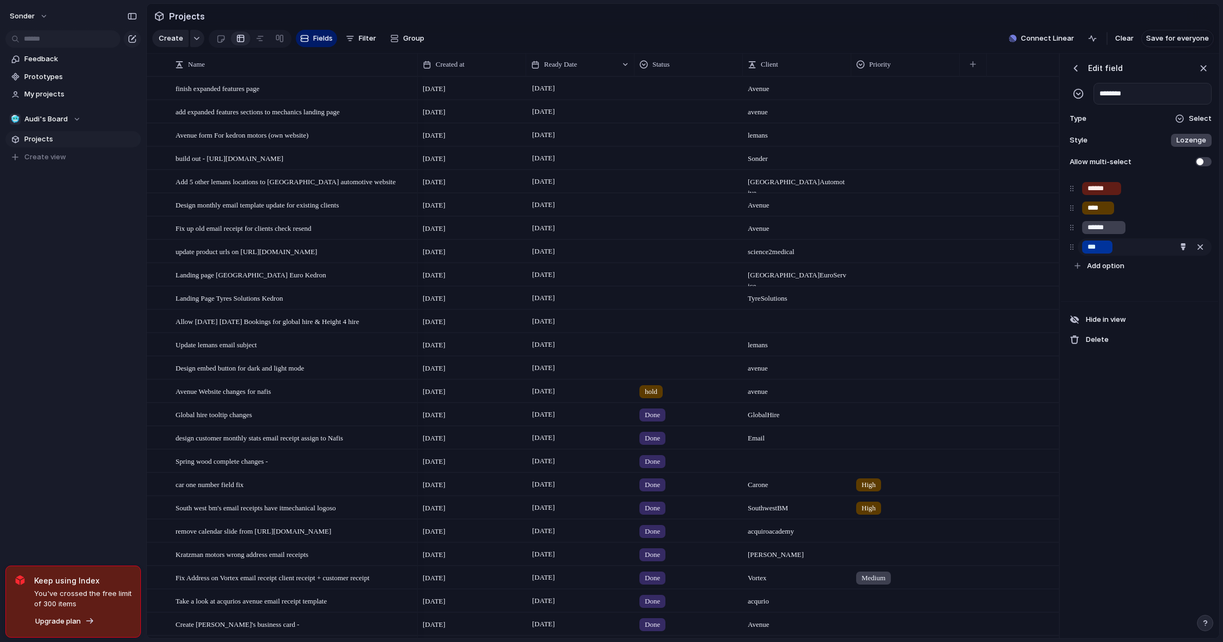
click at [1109, 251] on div "***" at bounding box center [1097, 247] width 30 height 13
click at [1109, 233] on input "******" at bounding box center [1104, 227] width 33 height 11
click at [1106, 214] on input "****" at bounding box center [1098, 208] width 21 height 11
click at [1007, 216] on div "[DATE] September Avenue" at bounding box center [738, 204] width 641 height 23
